Goal: Complete application form

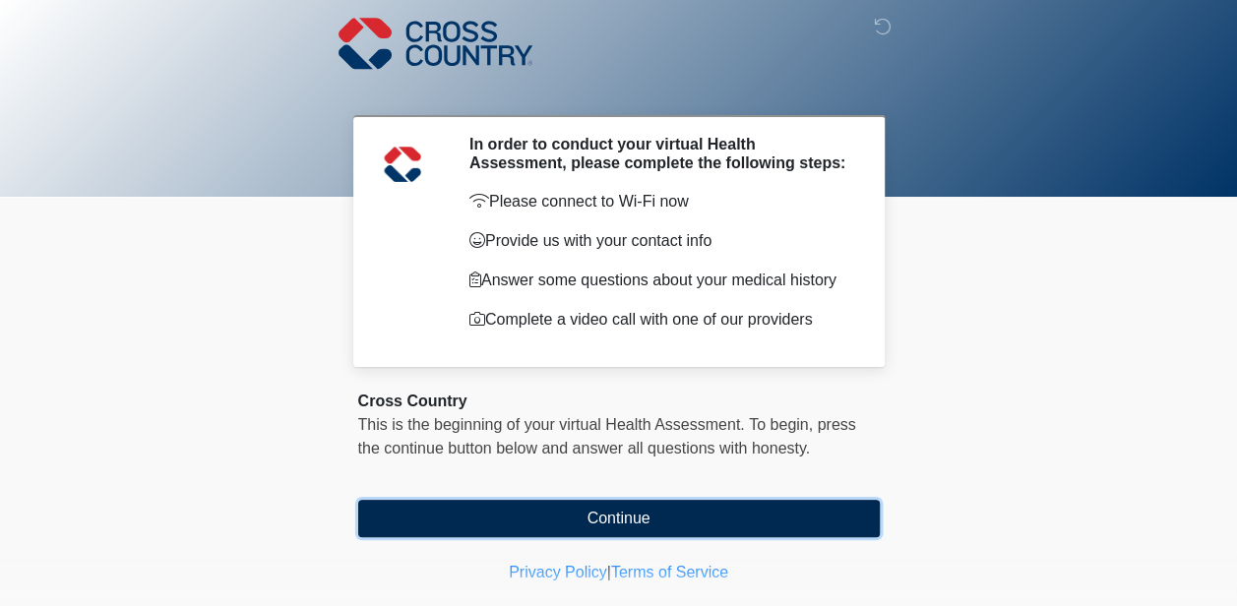
click at [615, 512] on button "Continue" at bounding box center [618, 518] width 521 height 37
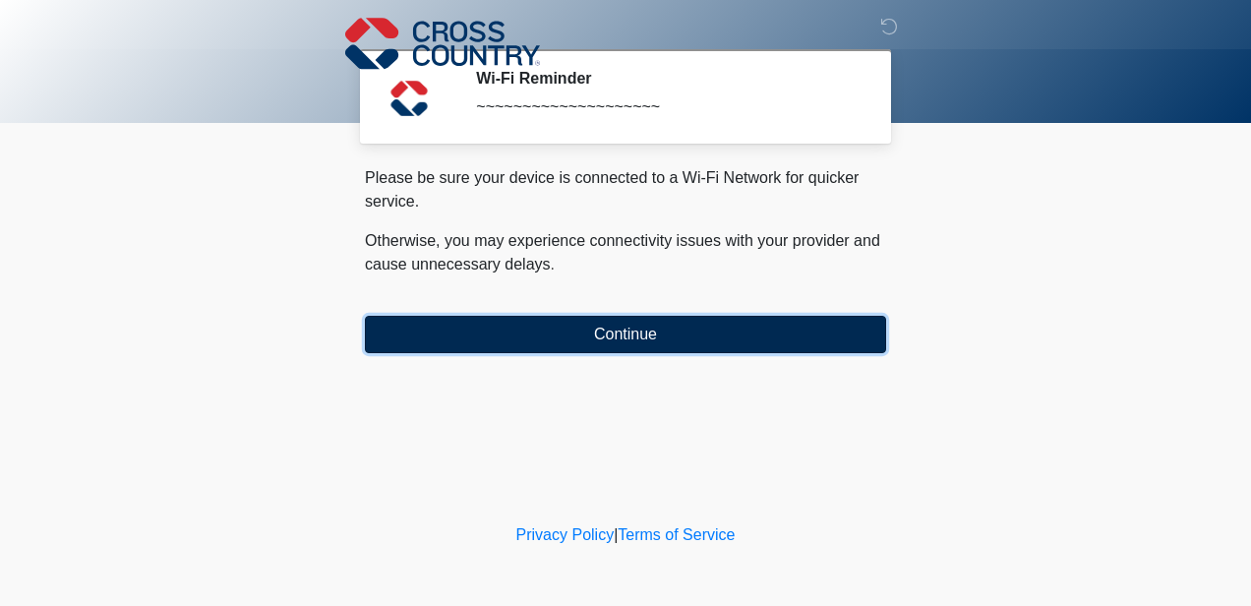
click at [612, 332] on button "Continue" at bounding box center [625, 334] width 521 height 37
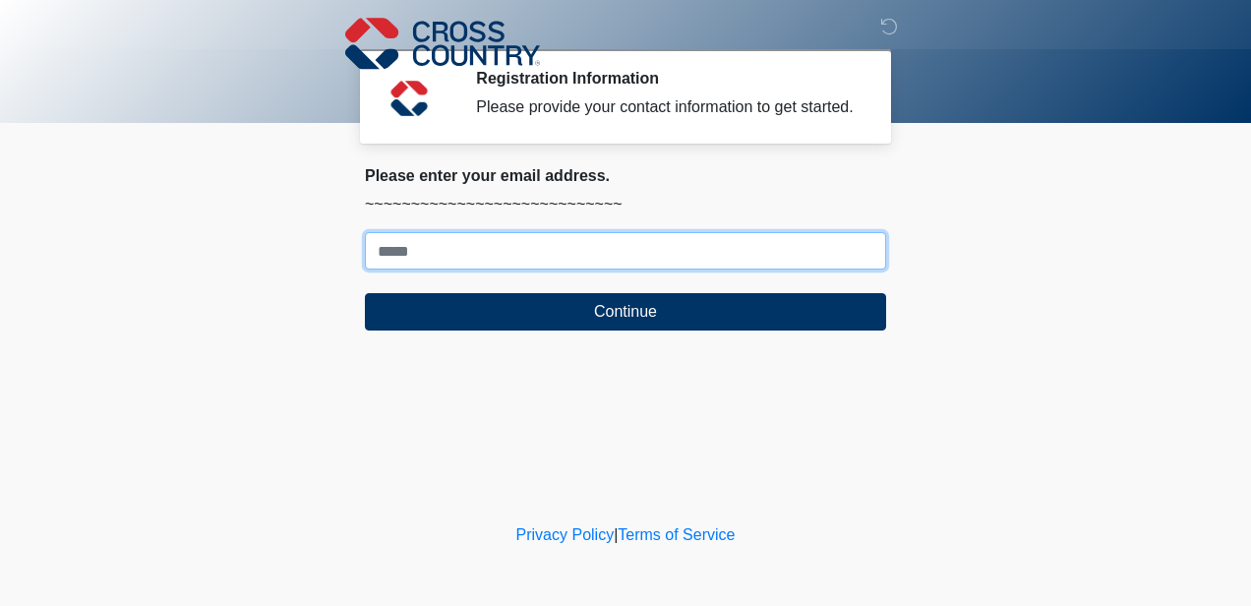
click at [424, 246] on input "Where should we email your response?" at bounding box center [625, 250] width 521 height 37
type input "**********"
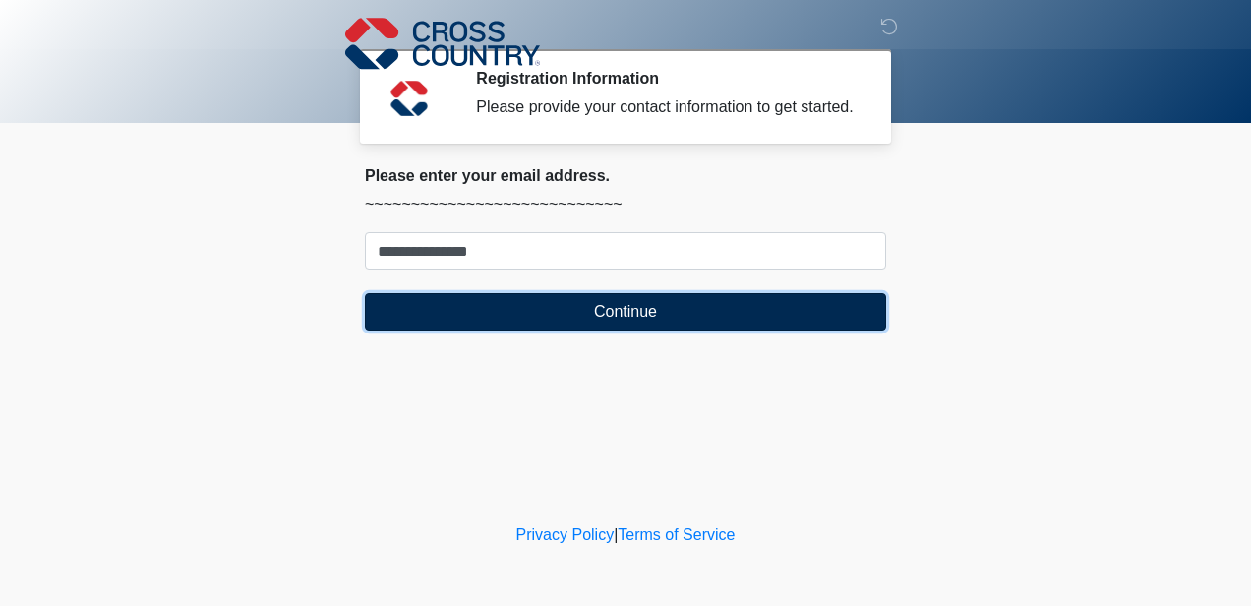
click at [608, 311] on button "Continue" at bounding box center [625, 311] width 521 height 37
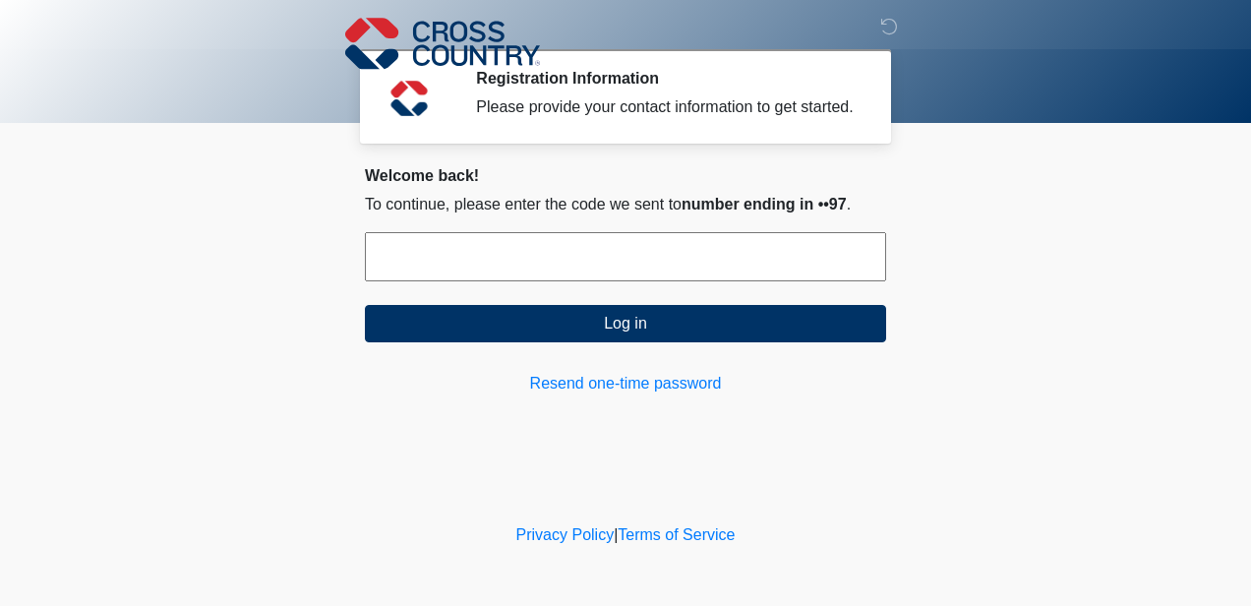
click at [404, 263] on input "text" at bounding box center [625, 256] width 521 height 49
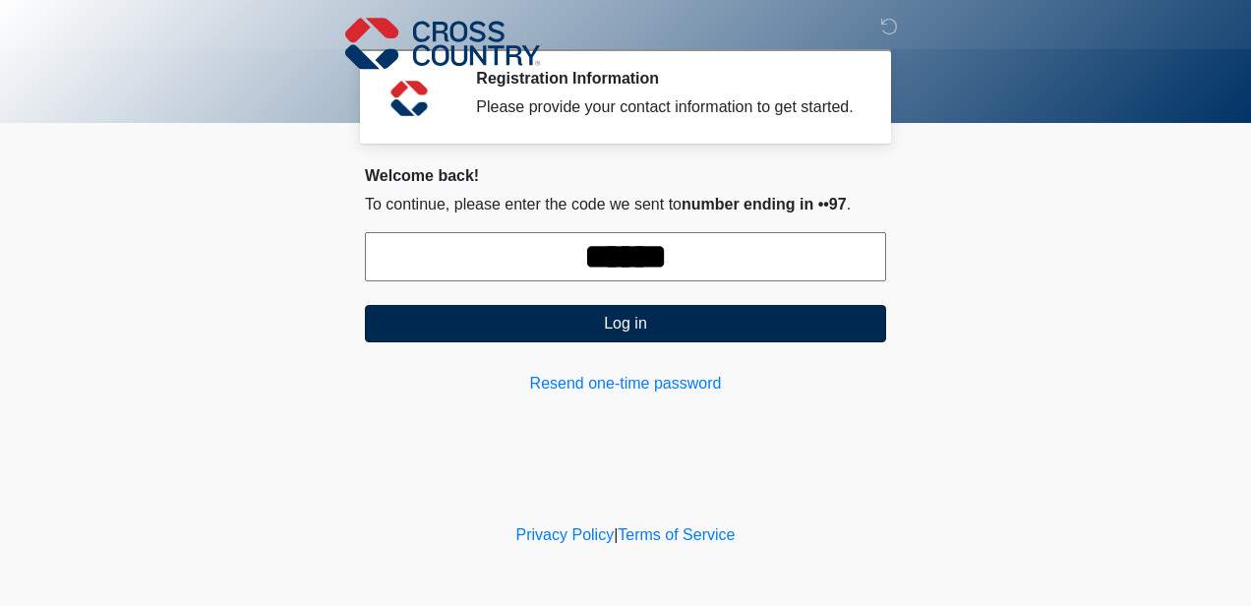
type input "******"
click at [618, 322] on button "Log in" at bounding box center [625, 323] width 521 height 37
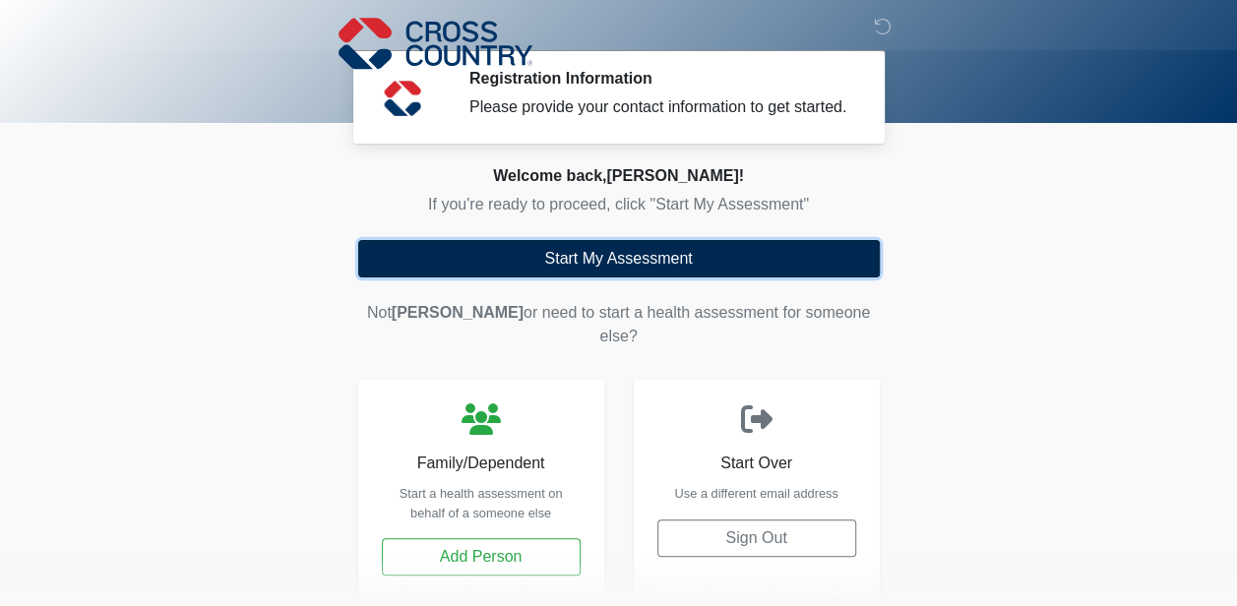
click at [590, 255] on button "Start My Assessment" at bounding box center [618, 258] width 521 height 37
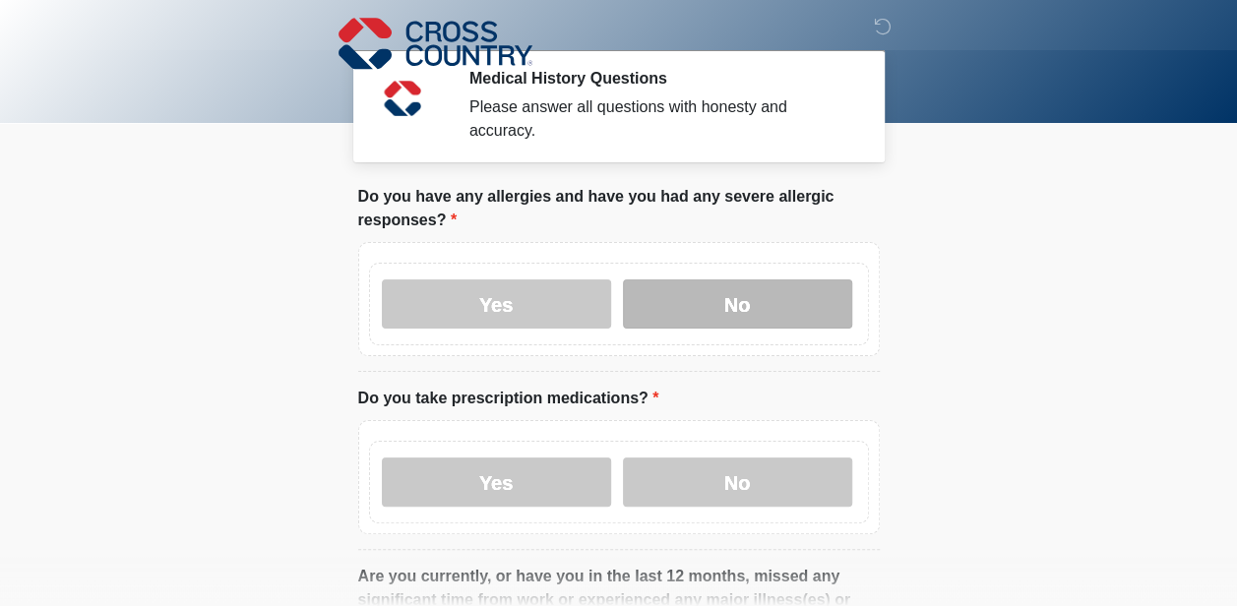
click at [725, 279] on label "No" at bounding box center [737, 303] width 229 height 49
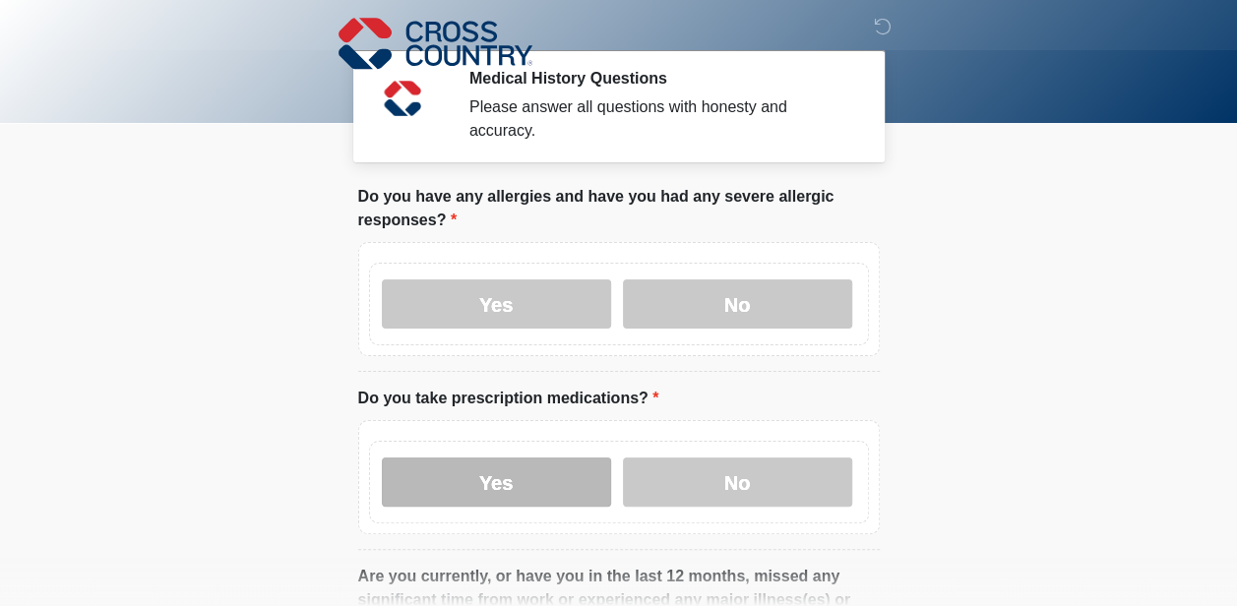
click at [497, 462] on label "Yes" at bounding box center [496, 481] width 229 height 49
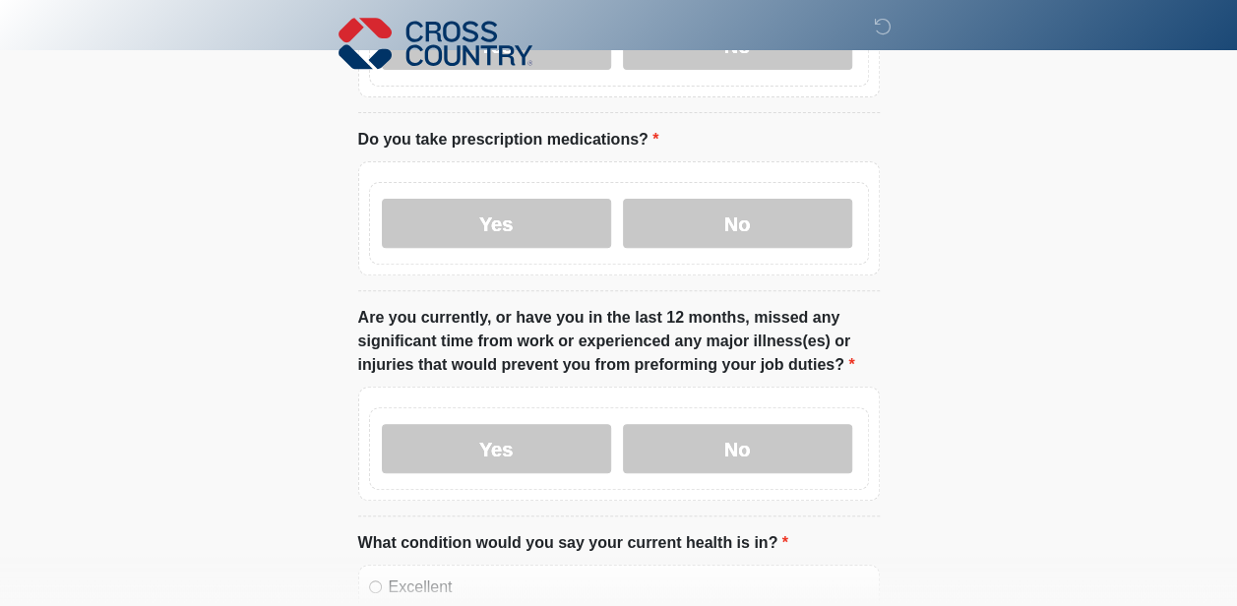
scroll to position [321, 0]
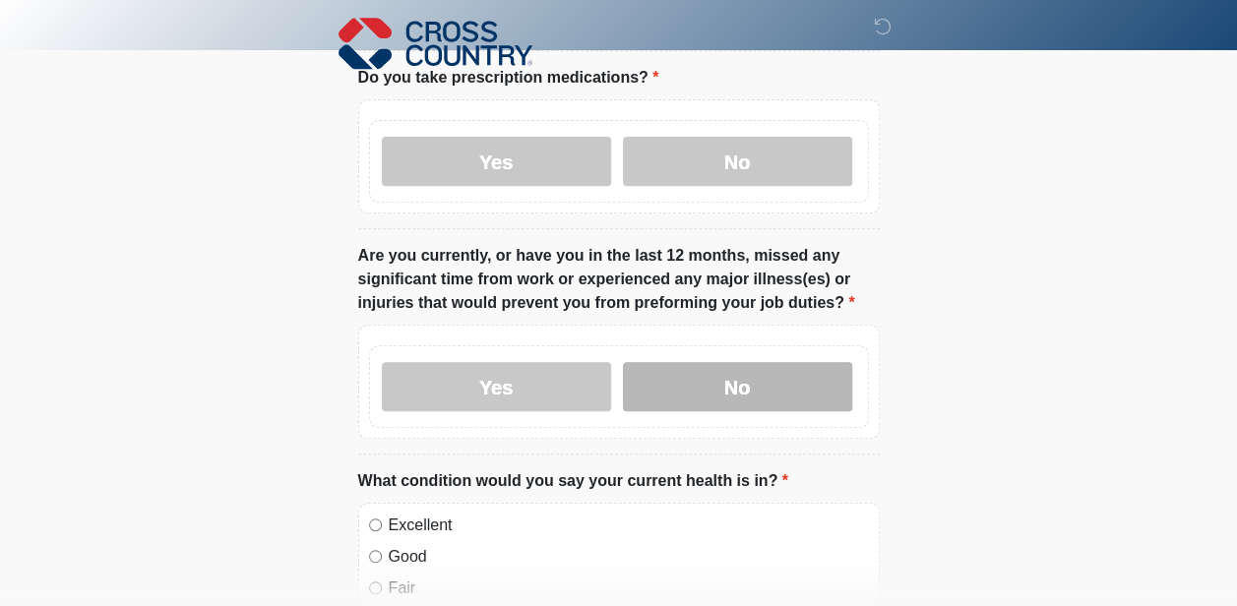
click at [738, 364] on label "No" at bounding box center [737, 386] width 229 height 49
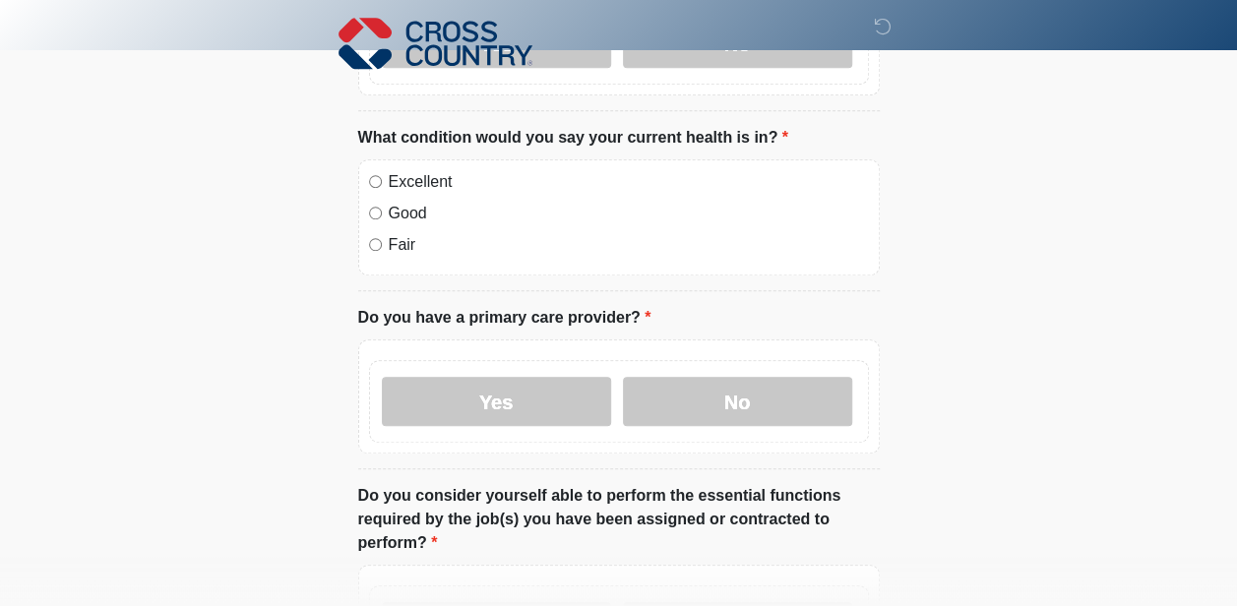
scroll to position [668, 0]
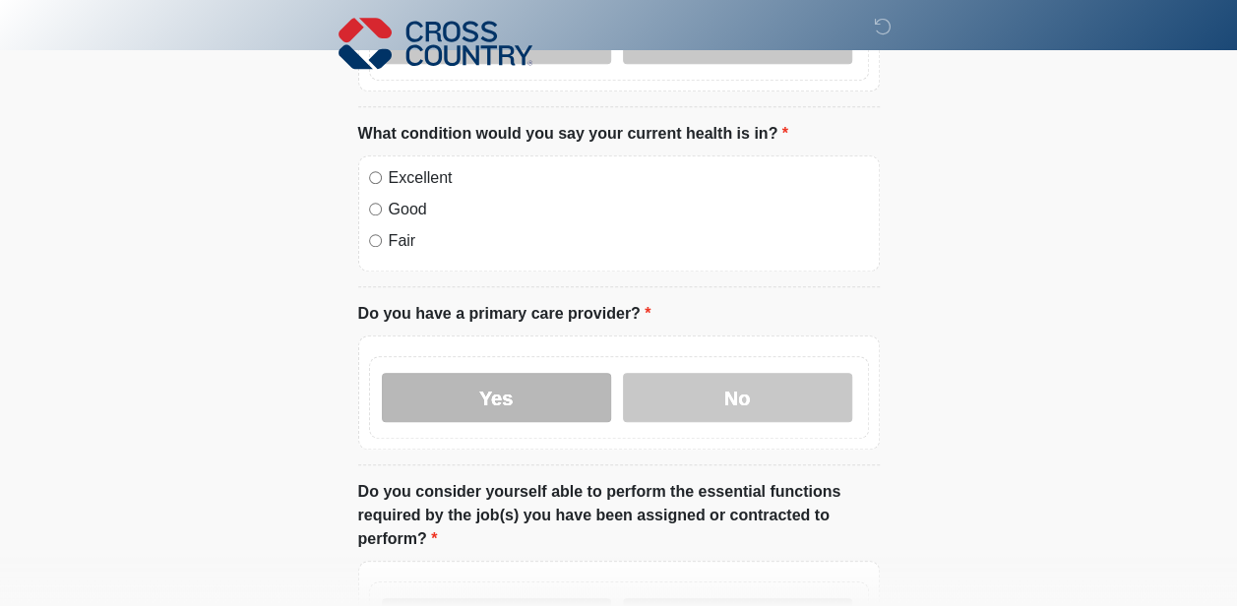
click at [497, 373] on label "Yes" at bounding box center [496, 397] width 229 height 49
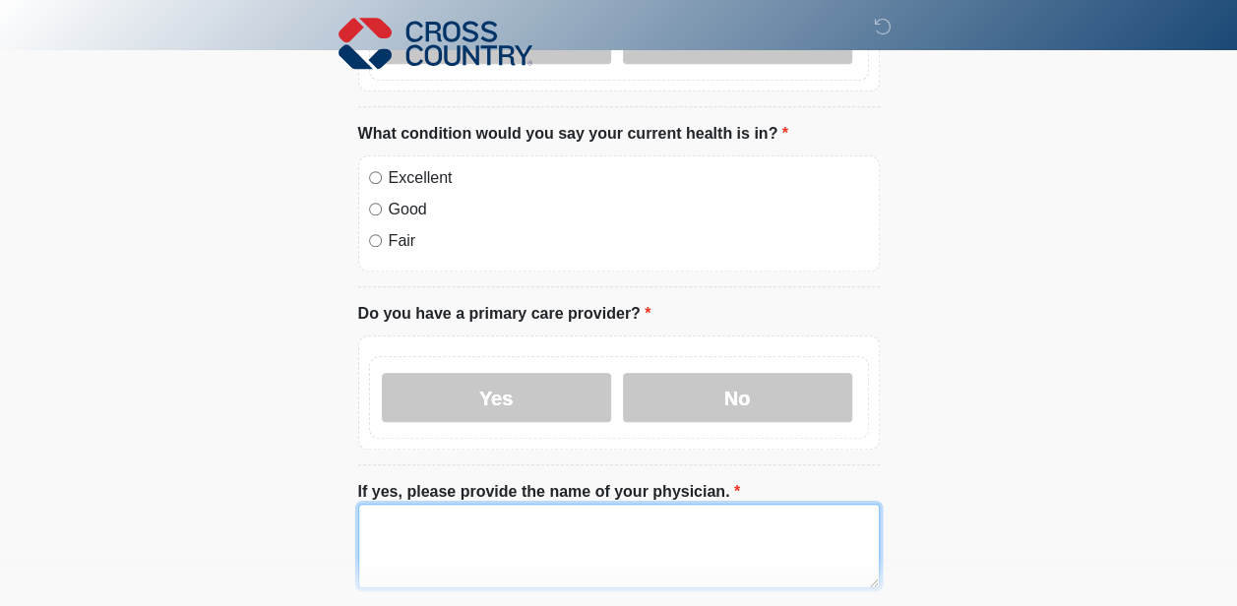
click at [436, 519] on textarea "If yes, please provide the name of your physician." at bounding box center [618, 546] width 521 height 85
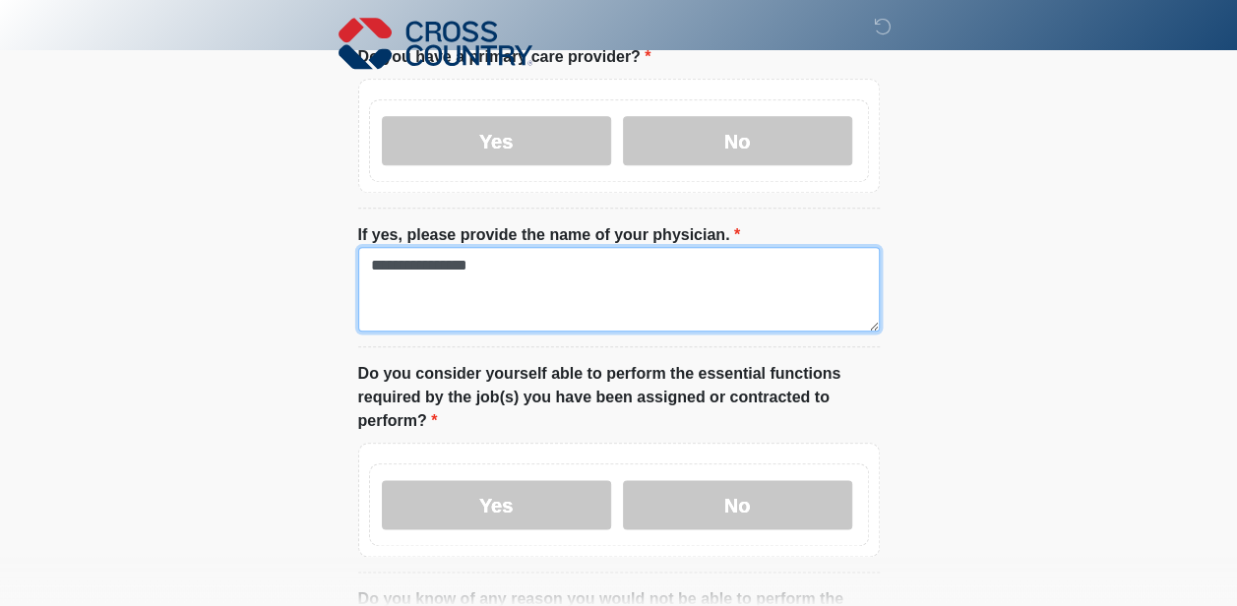
scroll to position [957, 0]
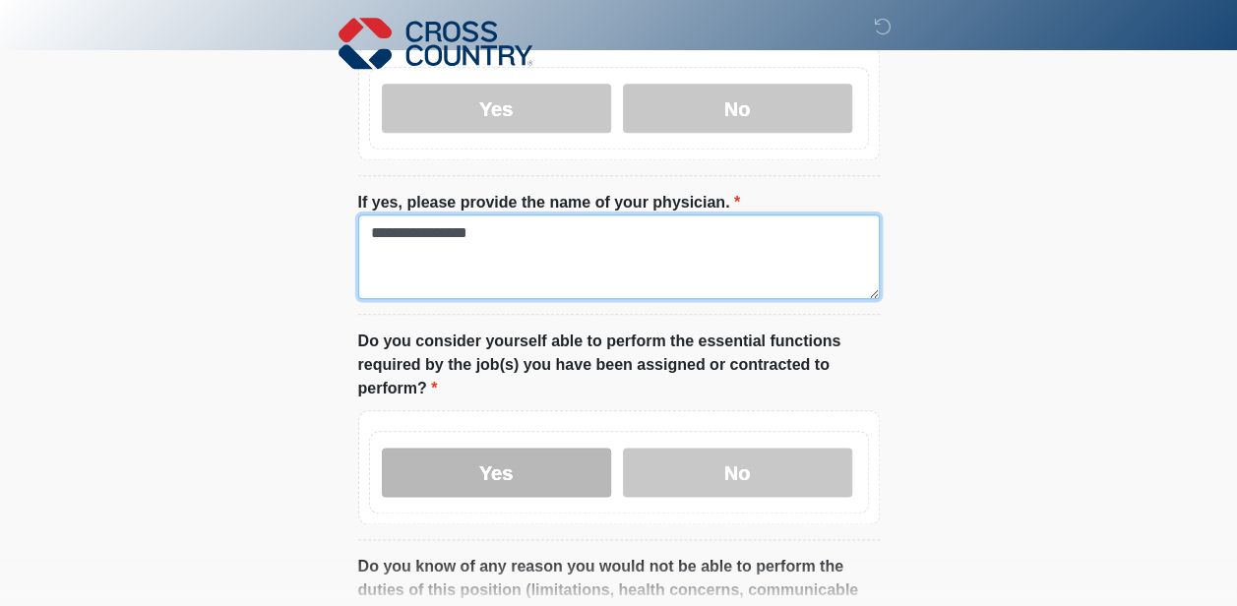
type textarea "**********"
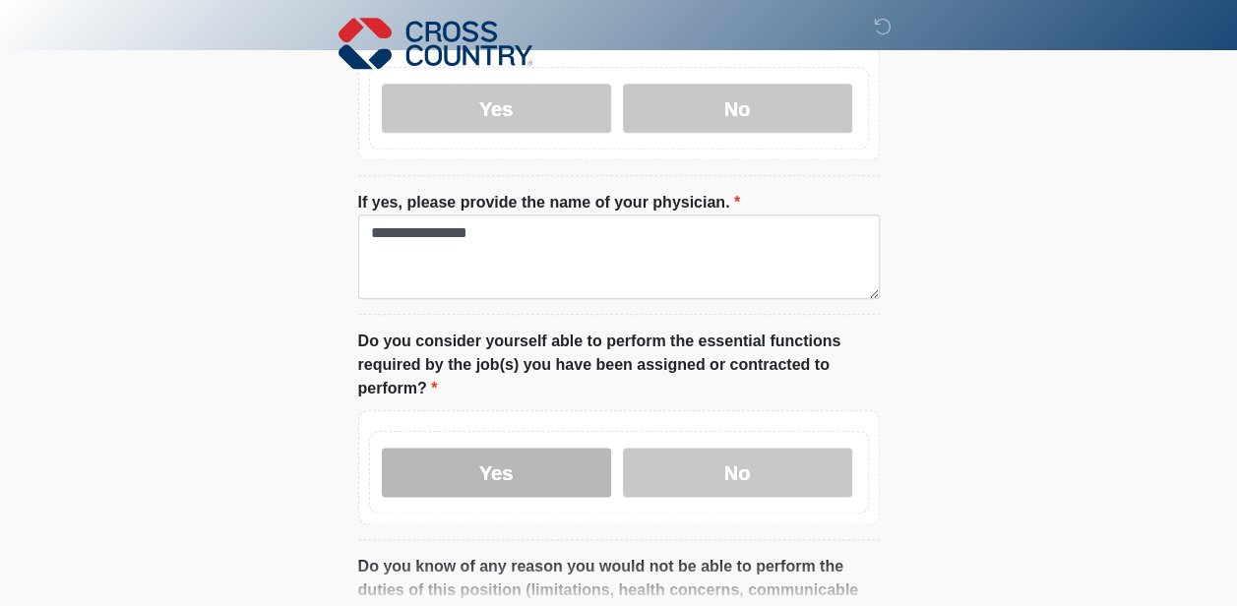
click at [500, 448] on label "Yes" at bounding box center [496, 472] width 229 height 49
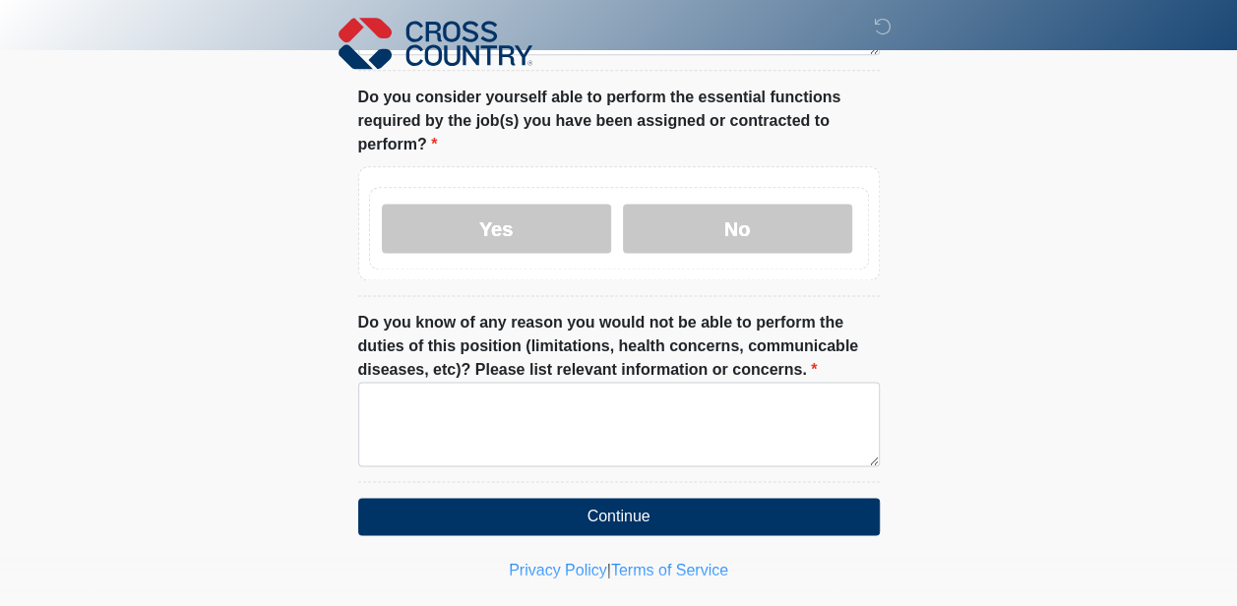
scroll to position [1203, 0]
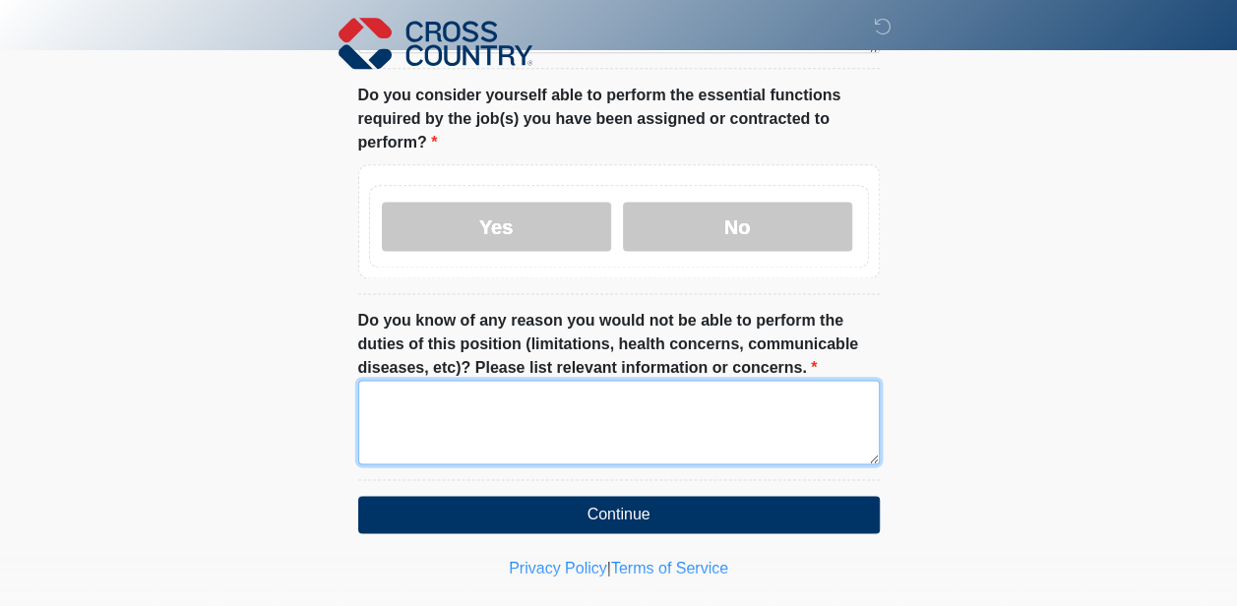
click at [388, 380] on textarea "Do you know of any reason you would not be able to perform the duties of this p…" at bounding box center [618, 422] width 521 height 85
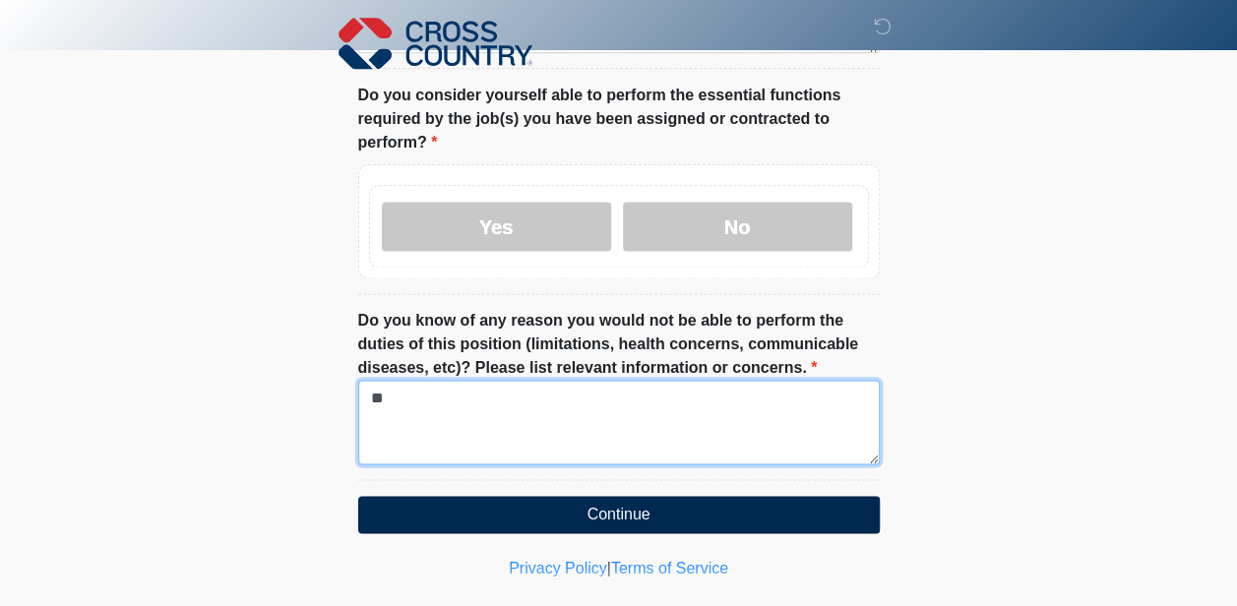
type textarea "**"
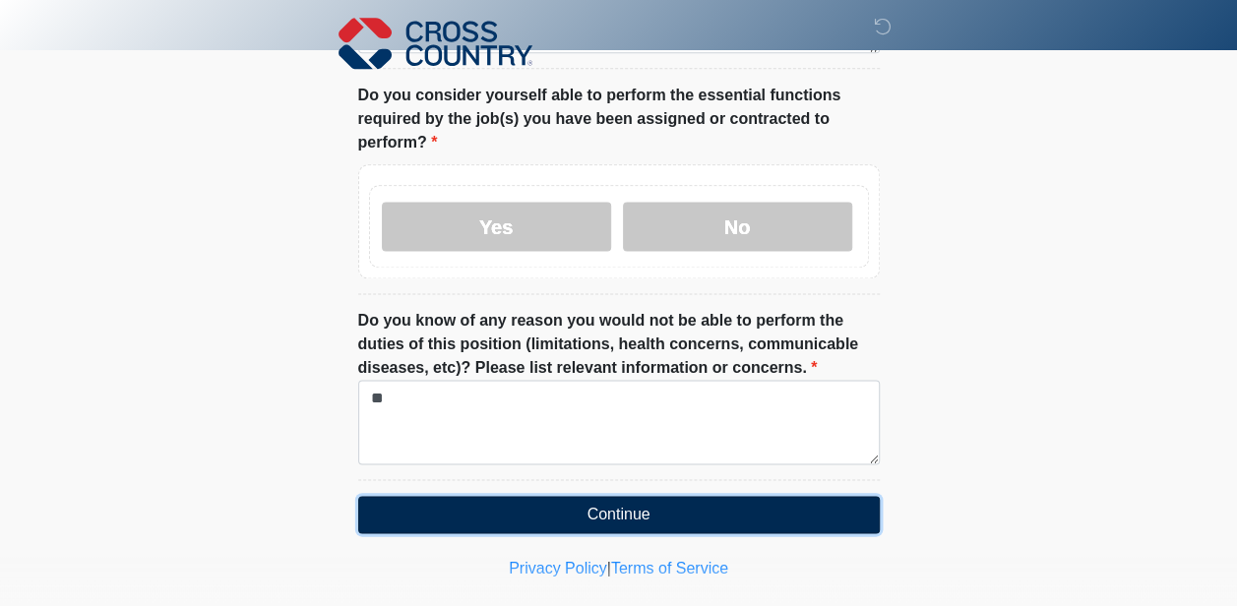
click at [614, 496] on button "Continue" at bounding box center [618, 514] width 521 height 37
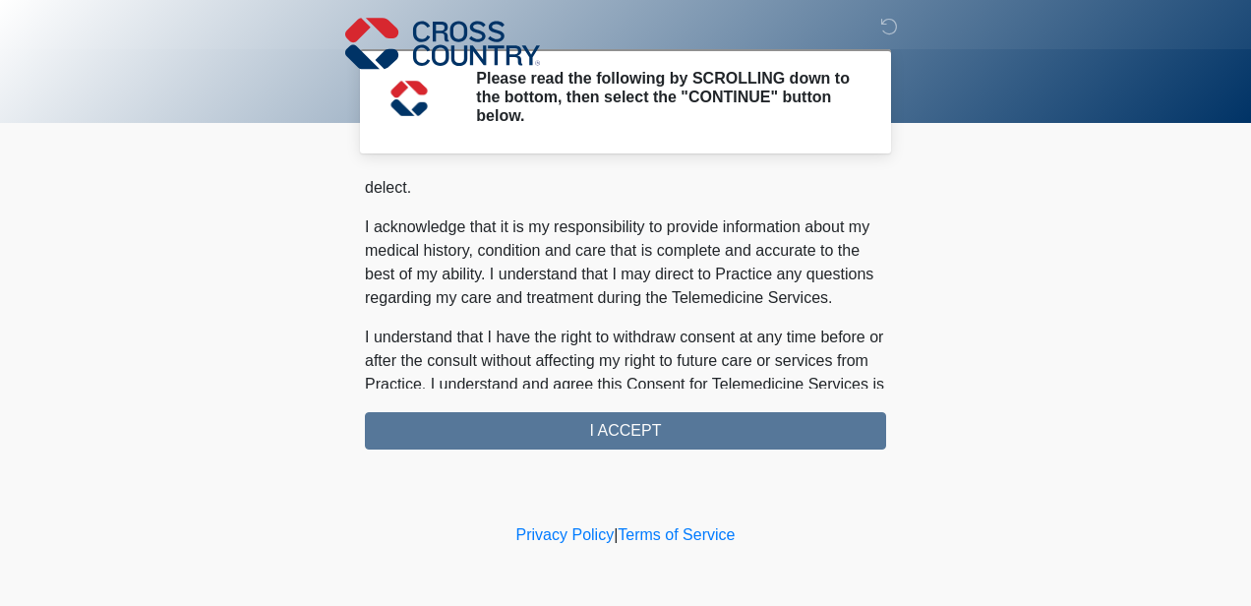
scroll to position [1361, 0]
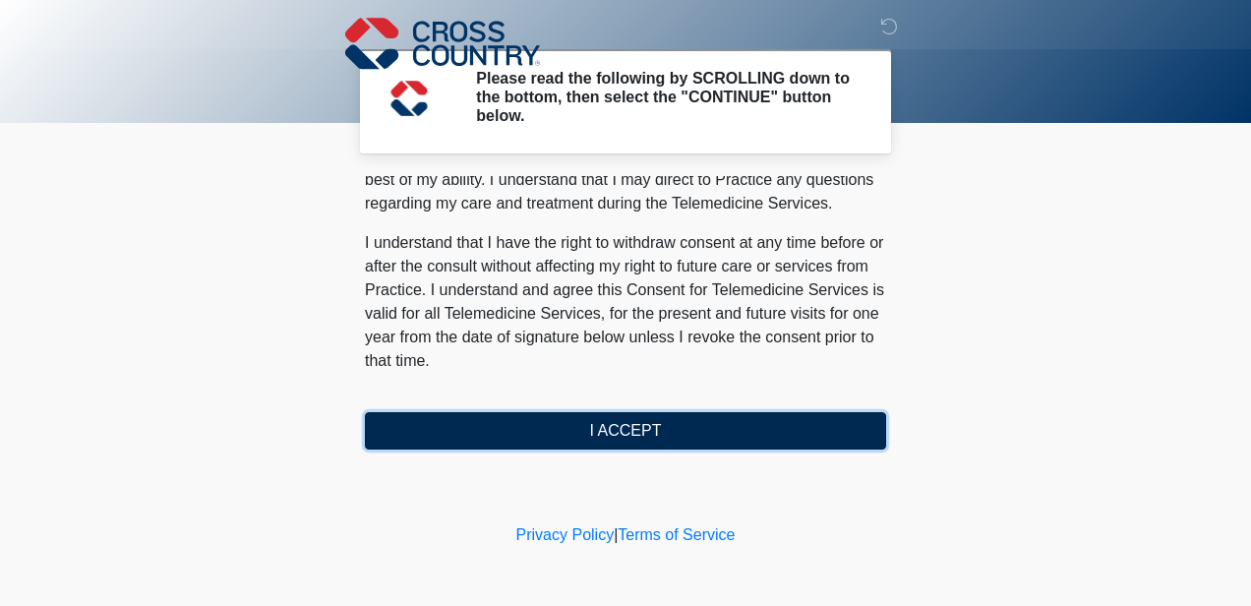
click at [616, 431] on button "I ACCEPT" at bounding box center [625, 430] width 521 height 37
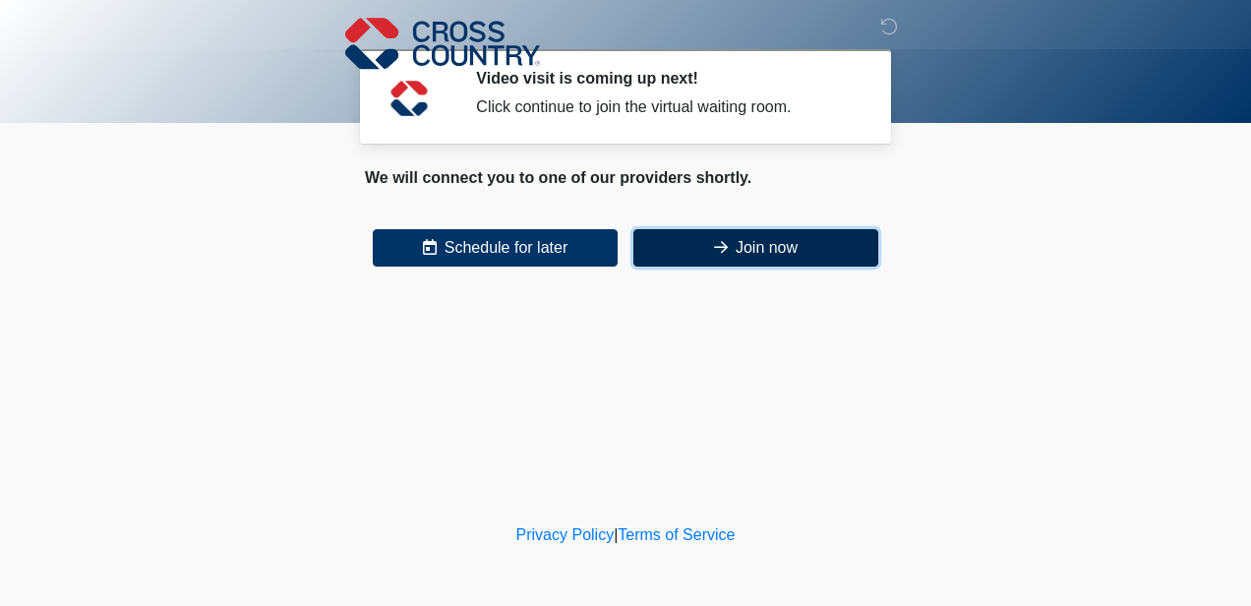
click at [747, 242] on button "Join now" at bounding box center [756, 247] width 245 height 37
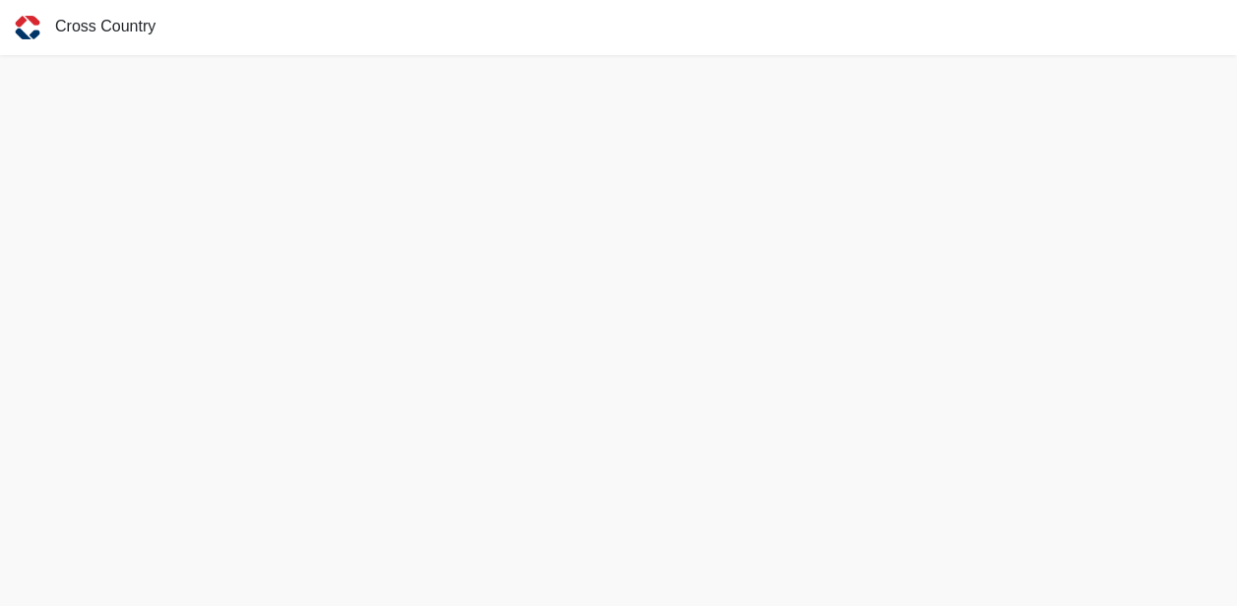
scroll to position [5, 0]
